Goal: Information Seeking & Learning: Learn about a topic

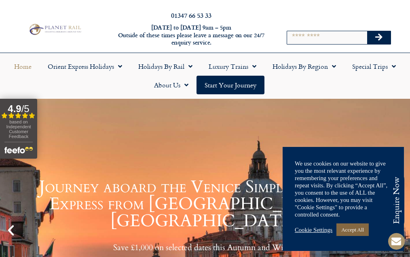
click at [358, 231] on link "Accept All" at bounding box center [353, 229] width 32 height 13
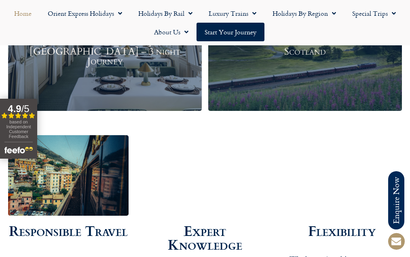
scroll to position [1170, 0]
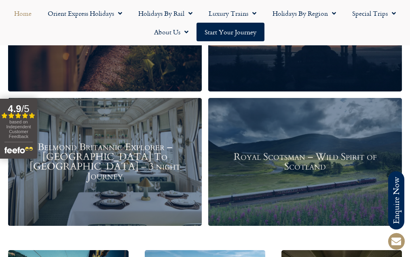
click at [88, 170] on div "Belmond Britannic Explorer – London To The Lake District – 3 night Journey" at bounding box center [105, 162] width 194 height 128
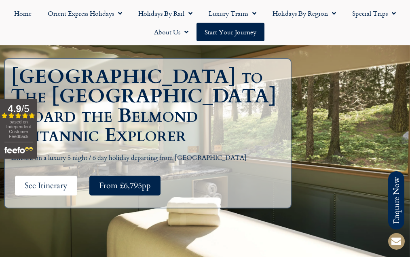
click at [44, 181] on span "See Itinerary" at bounding box center [46, 186] width 43 height 10
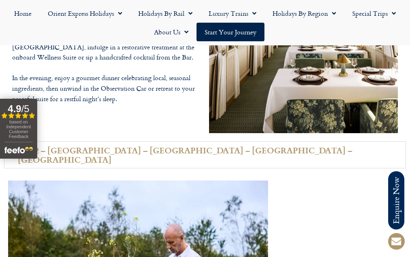
scroll to position [1308, 0]
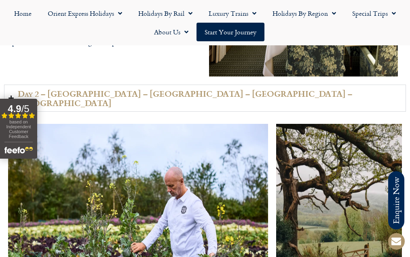
click at [136, 89] on h2 "Day 2 – Keighley – Workington – Penrith – Appleby" at bounding box center [210, 98] width 384 height 18
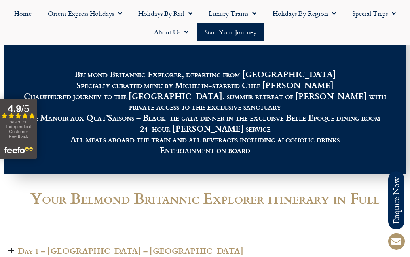
scroll to position [989, 0]
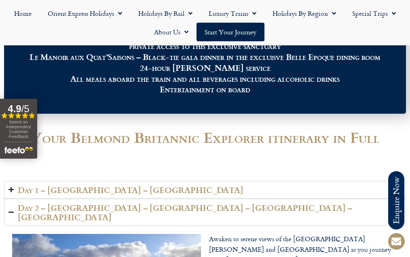
click at [86, 186] on h2 "Day 1 – London – Keighley" at bounding box center [131, 189] width 226 height 9
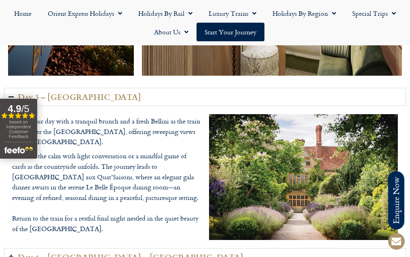
scroll to position [1808, 0]
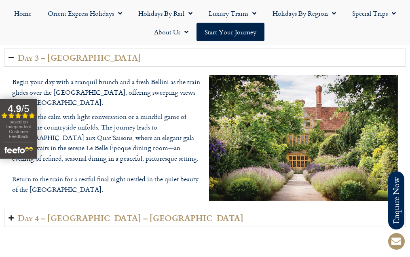
click at [76, 213] on h2 "Day 4 – Oxfordshire – London" at bounding box center [131, 217] width 226 height 9
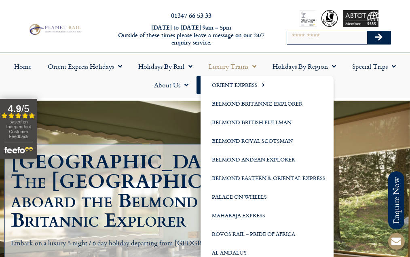
scroll to position [17, 0]
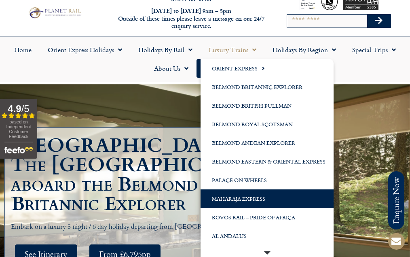
click at [249, 198] on link "Maharaja Express" at bounding box center [267, 198] width 133 height 19
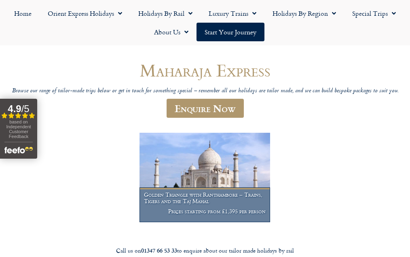
scroll to position [22, 0]
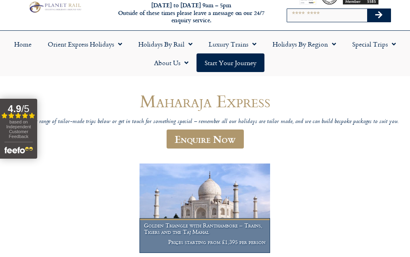
click at [210, 199] on img at bounding box center [205, 208] width 131 height 89
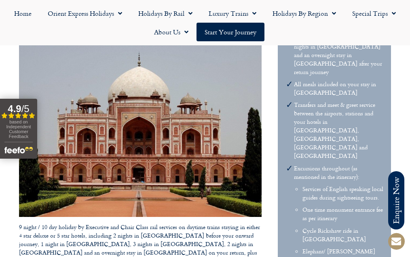
scroll to position [586, 0]
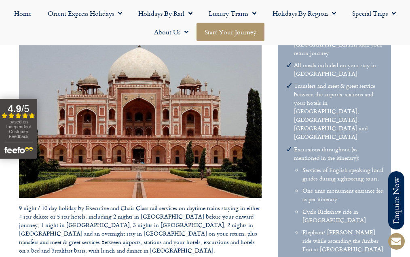
click at [229, 32] on link "Start your Journey" at bounding box center [231, 32] width 68 height 19
